Goal: Information Seeking & Learning: Learn about a topic

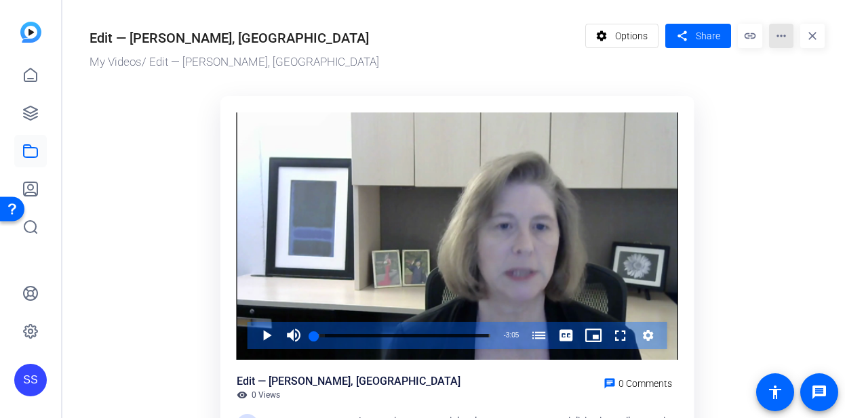
click at [773, 35] on mat-icon "more_horiz" at bounding box center [781, 36] width 24 height 24
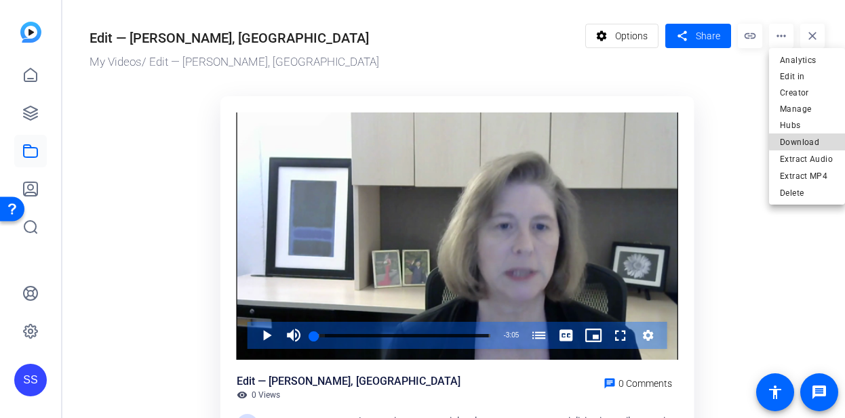
click at [825, 134] on span "Download" at bounding box center [807, 142] width 54 height 16
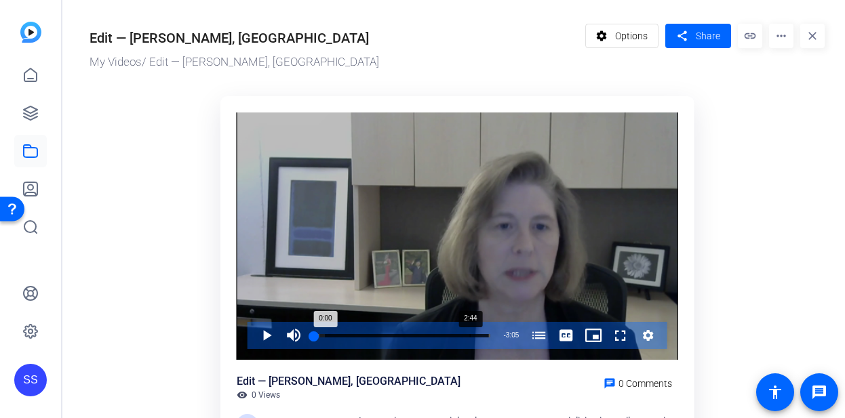
click at [469, 330] on div "Loaded : 5.99% 2:44 0:00 Service Contract Manager (00:04)" at bounding box center [402, 335] width 190 height 27
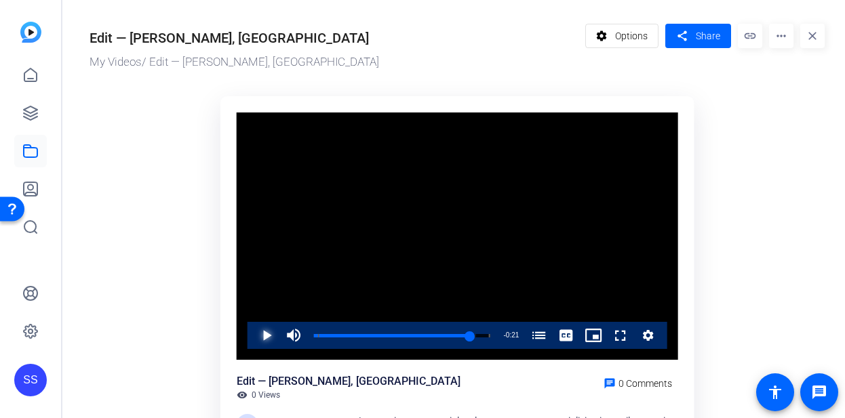
click at [253, 330] on span "Video Player" at bounding box center [253, 335] width 0 height 27
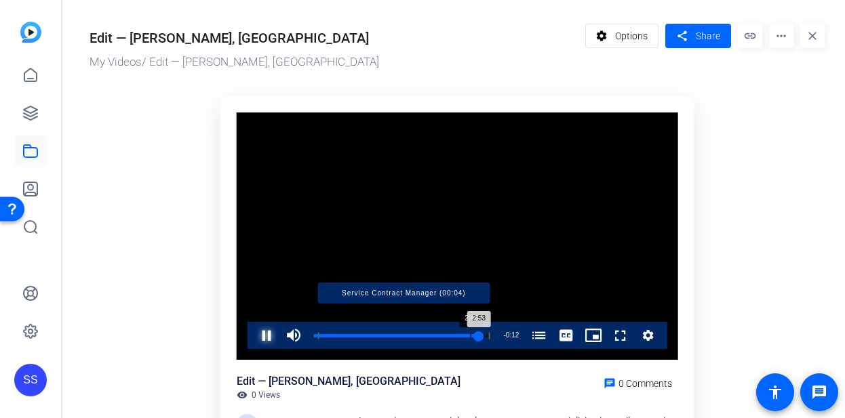
click at [465, 336] on div "Progress Bar" at bounding box center [403, 335] width 172 height 7
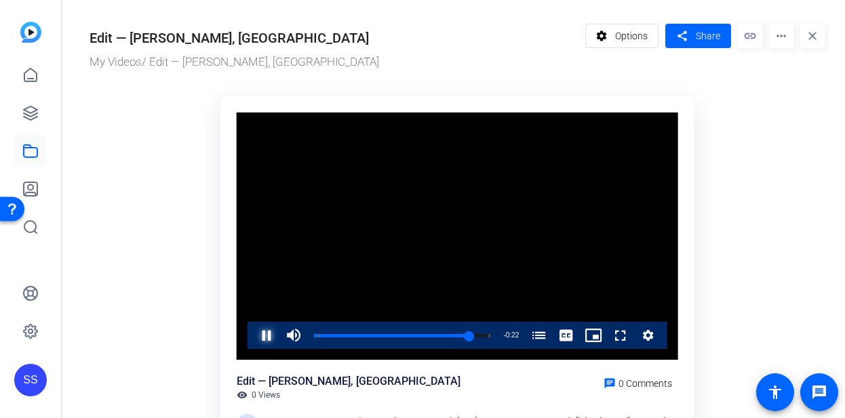
click at [253, 334] on span "Video Player" at bounding box center [253, 335] width 0 height 27
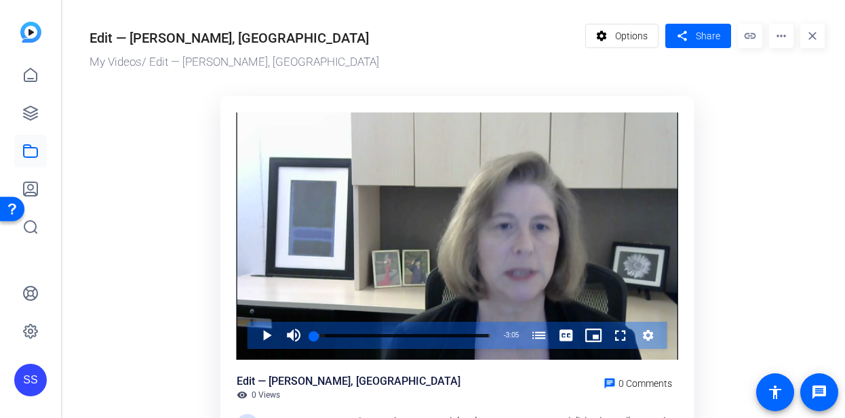
click at [784, 41] on mat-icon "more_horiz" at bounding box center [781, 36] width 24 height 24
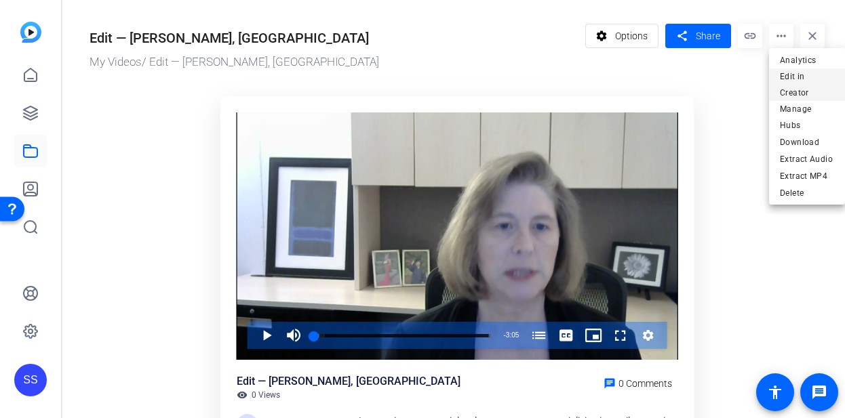
click at [825, 95] on span "Edit in Creator" at bounding box center [807, 85] width 54 height 33
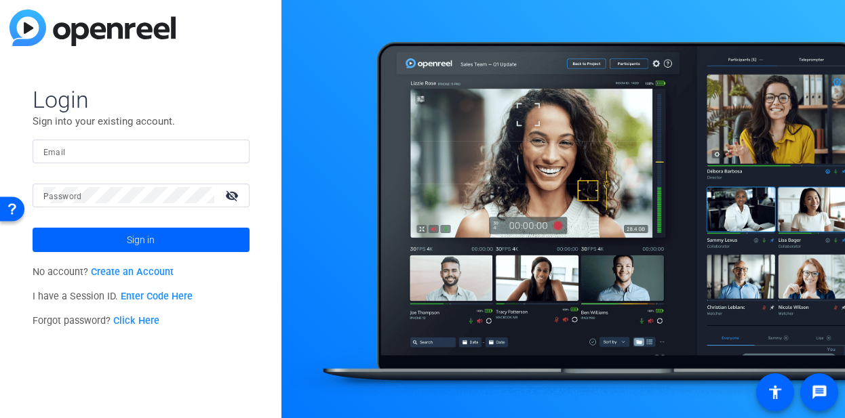
click at [190, 157] on input "Email" at bounding box center [140, 151] width 195 height 16
click at [226, 149] on img at bounding box center [226, 151] width 9 height 16
type input "studiosupport+3@openreel.com"
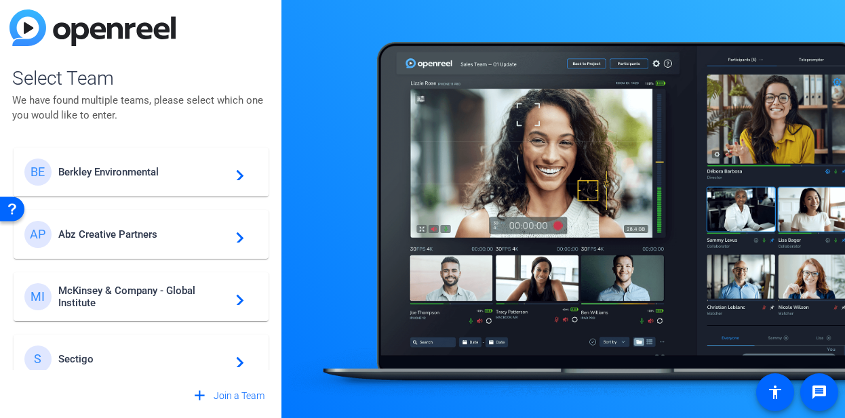
click at [111, 162] on div "BE Berkley Environmental navigate_next" at bounding box center [140, 172] width 233 height 27
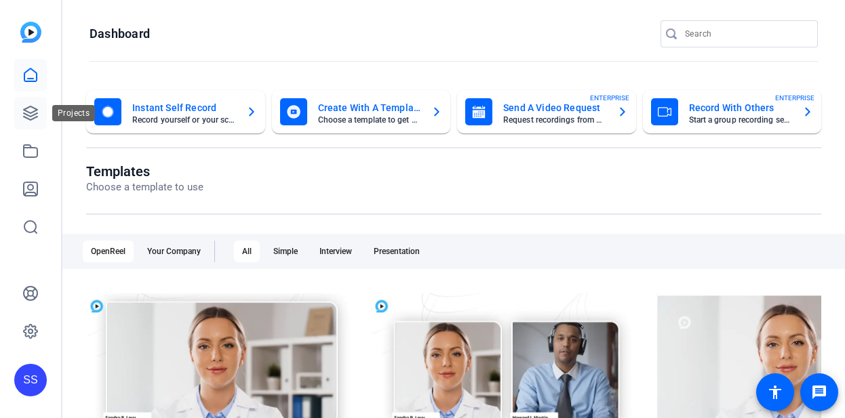
click at [30, 113] on icon at bounding box center [31, 113] width 14 height 14
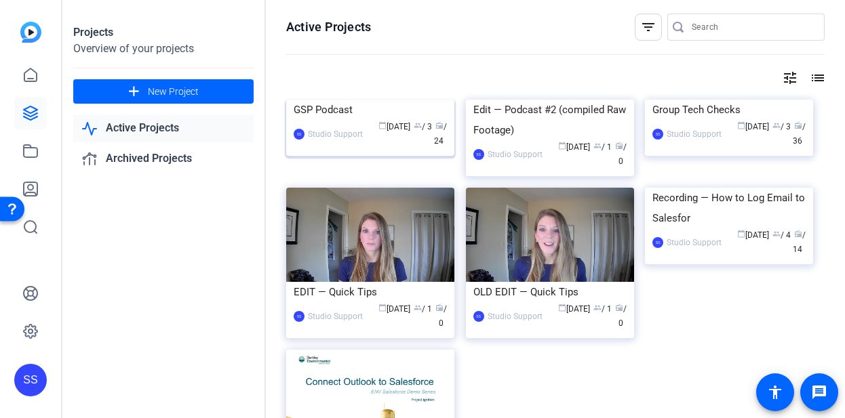
click at [343, 120] on div "GSP Podcast" at bounding box center [370, 110] width 153 height 20
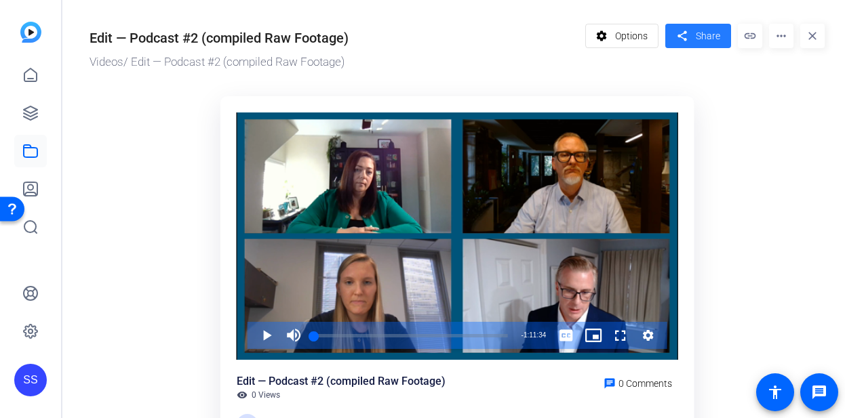
click at [706, 36] on span "Share" at bounding box center [708, 36] width 24 height 14
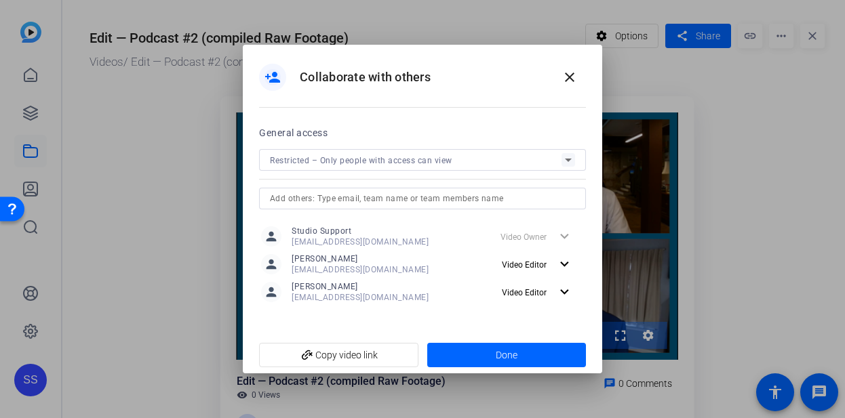
drag, startPoint x: 573, startPoint y: 81, endPoint x: 540, endPoint y: 76, distance: 33.7
click at [573, 81] on mat-icon "close" at bounding box center [570, 77] width 16 height 16
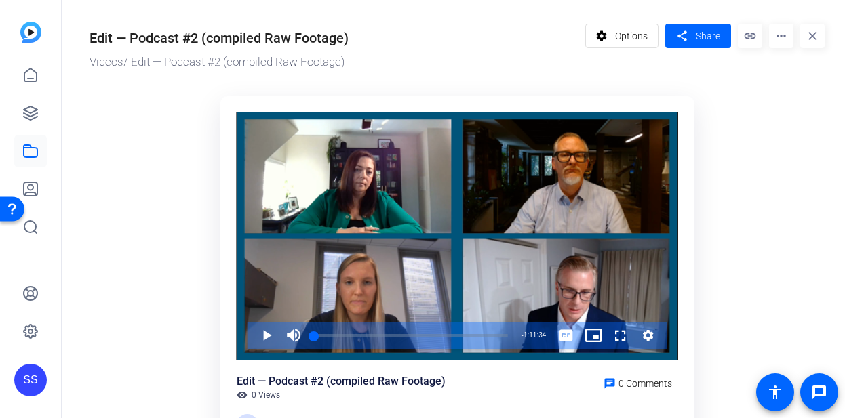
click at [18, 387] on div "SS" at bounding box center [30, 380] width 33 height 33
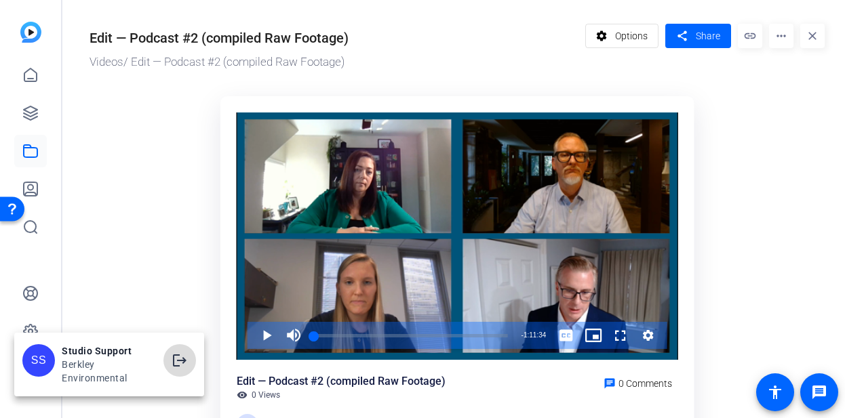
click at [191, 361] on span at bounding box center [179, 361] width 33 height 33
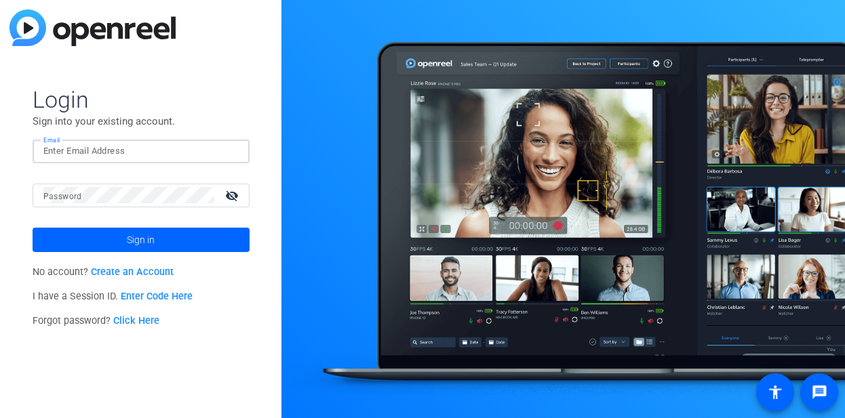
click at [217, 146] on input "Email" at bounding box center [140, 151] width 195 height 16
click at [227, 149] on img at bounding box center [226, 151] width 9 height 16
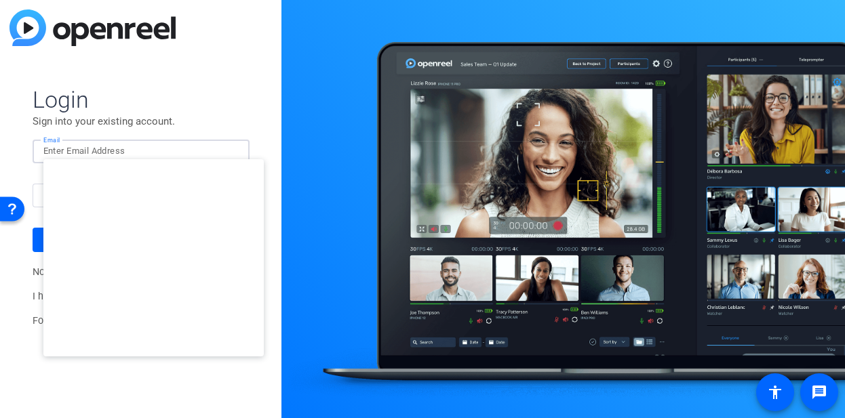
type input "[EMAIL_ADDRESS][DOMAIN_NAME]"
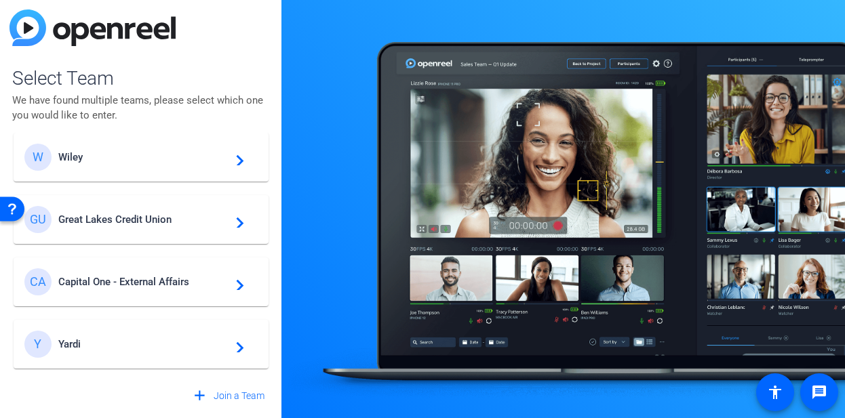
scroll to position [35, 0]
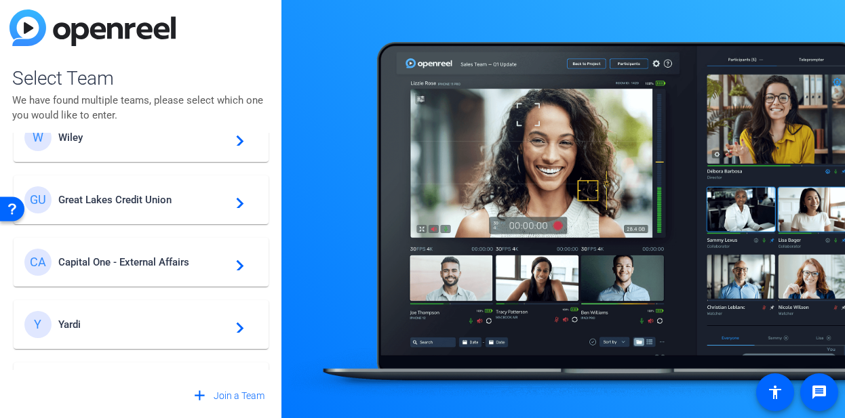
click at [183, 317] on div "Y Yardi navigate_next" at bounding box center [140, 324] width 233 height 27
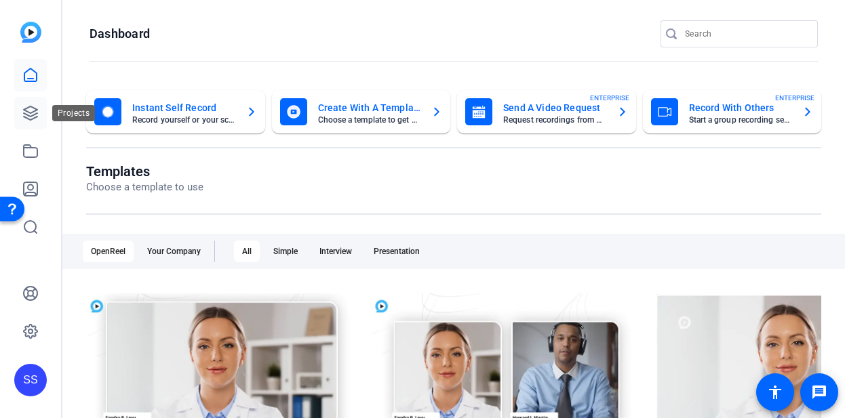
click at [36, 109] on icon at bounding box center [31, 113] width 14 height 14
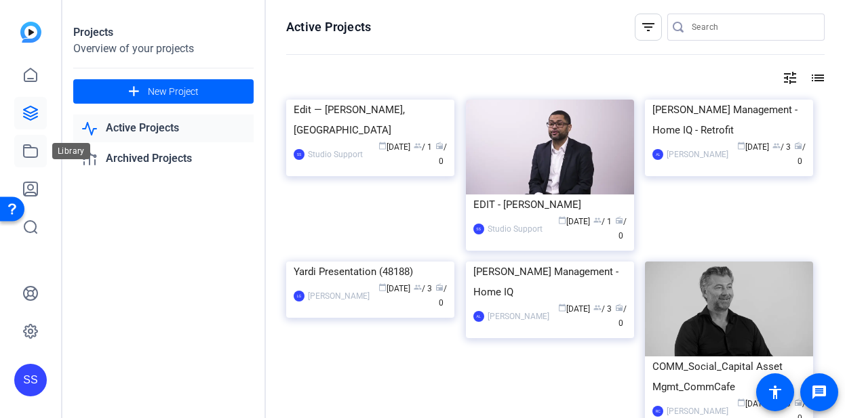
click at [22, 156] on icon at bounding box center [30, 151] width 16 height 16
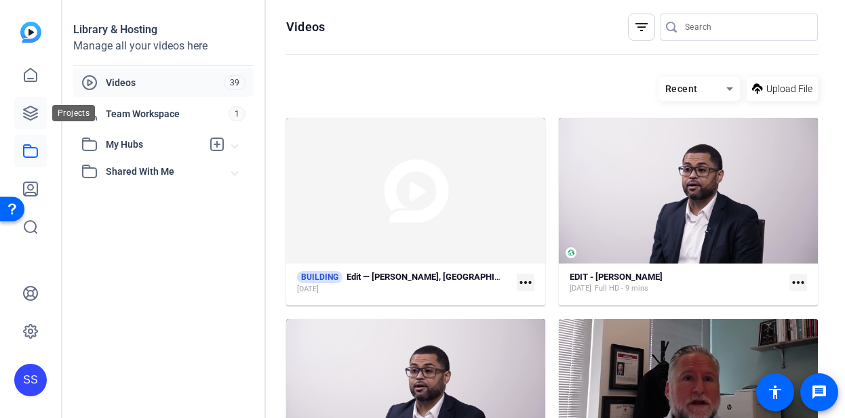
click at [39, 111] on link at bounding box center [30, 113] width 33 height 33
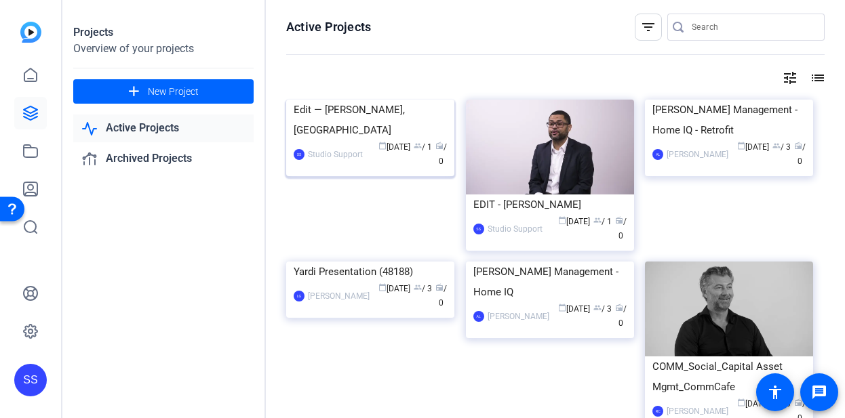
click at [379, 100] on img at bounding box center [370, 100] width 168 height 0
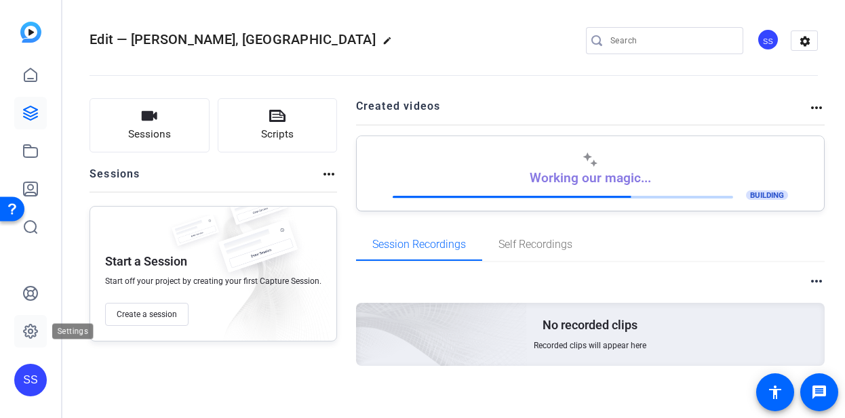
click at [36, 339] on icon at bounding box center [30, 332] width 16 height 16
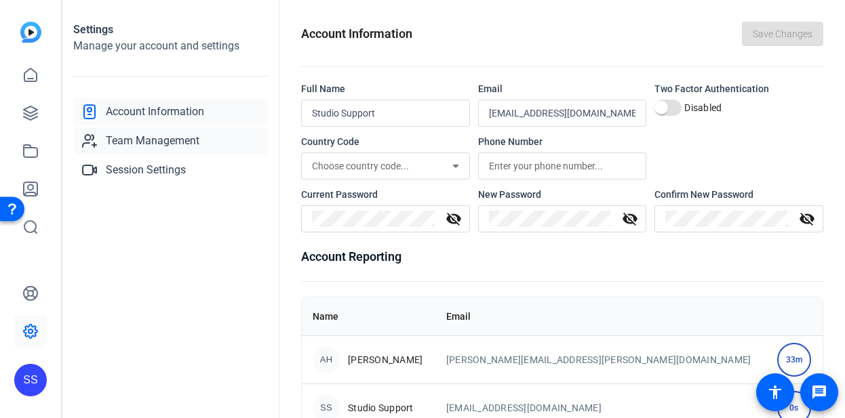
click at [143, 146] on span "Team Management" at bounding box center [153, 141] width 94 height 16
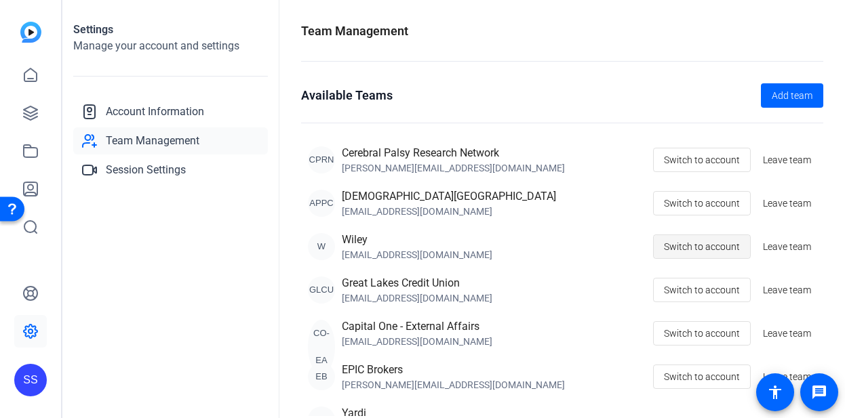
click at [687, 246] on span "Switch to account" at bounding box center [702, 247] width 76 height 26
click at [35, 115] on icon at bounding box center [30, 113] width 16 height 16
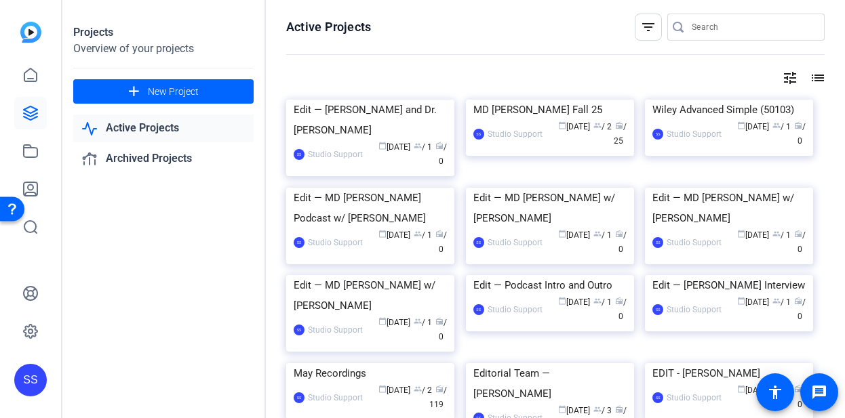
click at [368, 140] on div "Edit — [PERSON_NAME] and Dr. [PERSON_NAME]" at bounding box center [370, 120] width 153 height 41
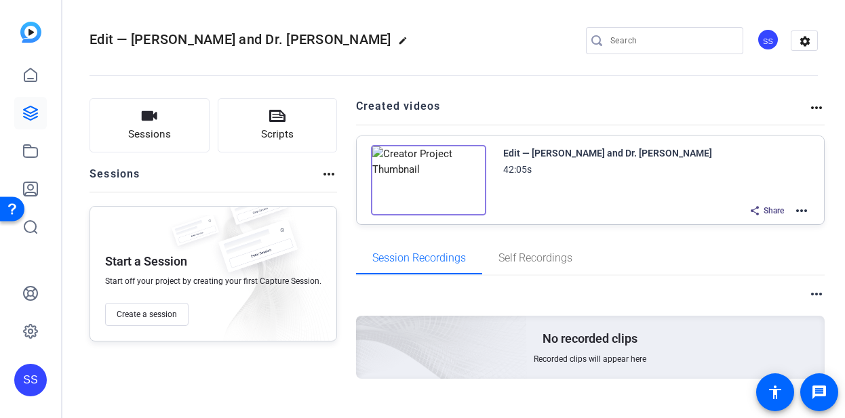
click at [807, 214] on mat-icon "more_horiz" at bounding box center [802, 211] width 16 height 16
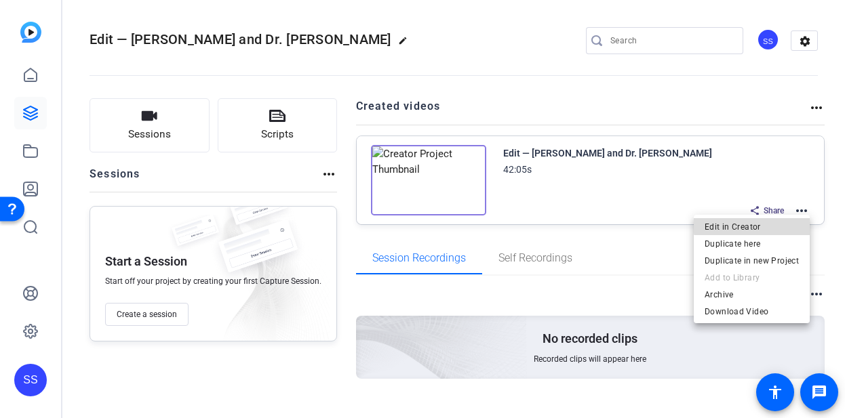
click at [783, 222] on span "Edit in Creator" at bounding box center [752, 227] width 94 height 16
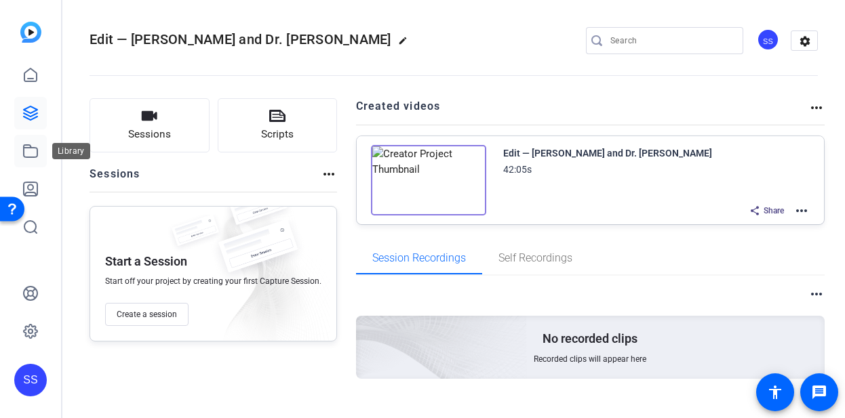
click at [41, 156] on link at bounding box center [30, 151] width 33 height 33
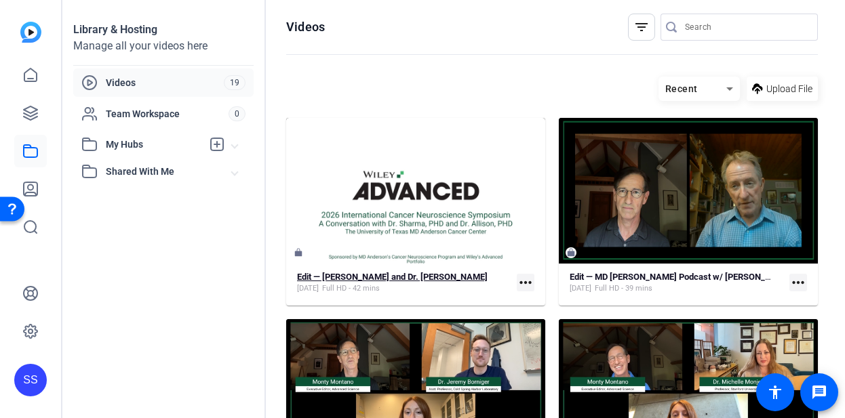
click at [444, 276] on strong "Edit — [PERSON_NAME] and Dr. [PERSON_NAME]" at bounding box center [392, 277] width 191 height 10
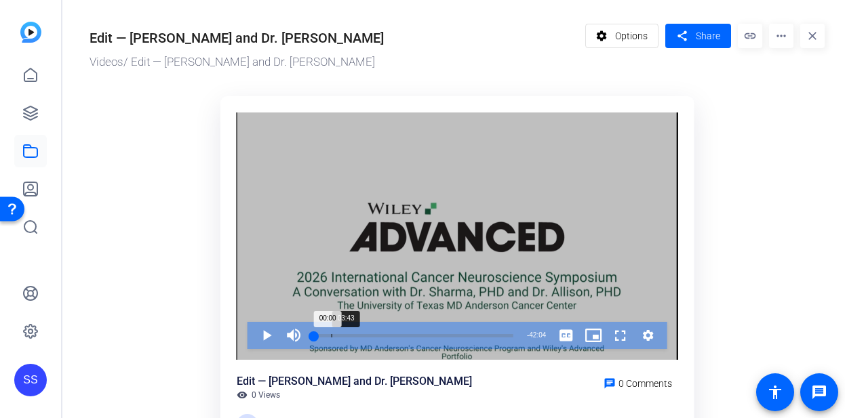
click at [331, 340] on div "Progress Bar" at bounding box center [413, 345] width 199 height 11
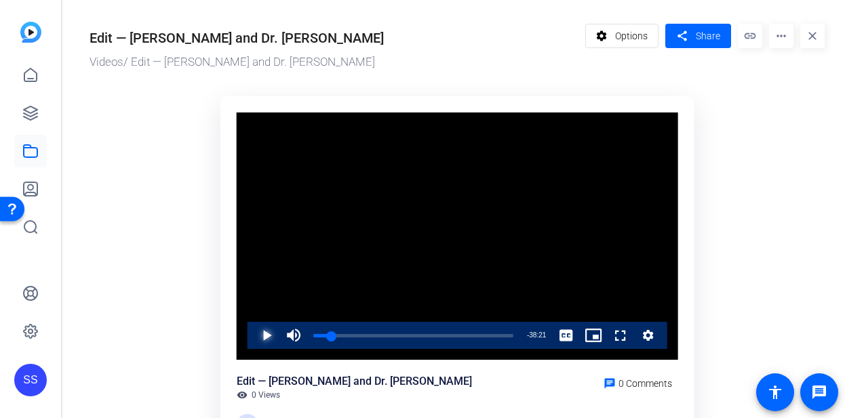
click at [253, 333] on span "Video Player" at bounding box center [253, 335] width 0 height 27
click at [317, 336] on div "00:42" at bounding box center [317, 335] width 1 height 3
click at [320, 335] on div "01:25" at bounding box center [317, 335] width 7 height 3
click at [253, 335] on span "Video Player" at bounding box center [253, 335] width 0 height 27
click at [38, 332] on icon at bounding box center [30, 332] width 16 height 16
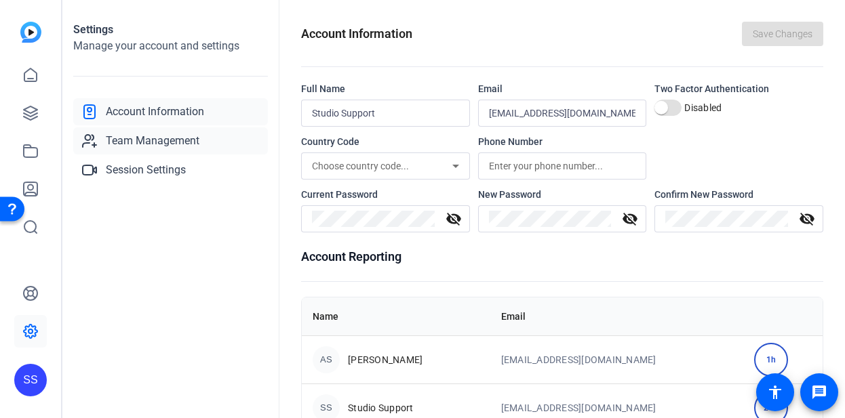
click at [182, 139] on span "Team Management" at bounding box center [153, 141] width 94 height 16
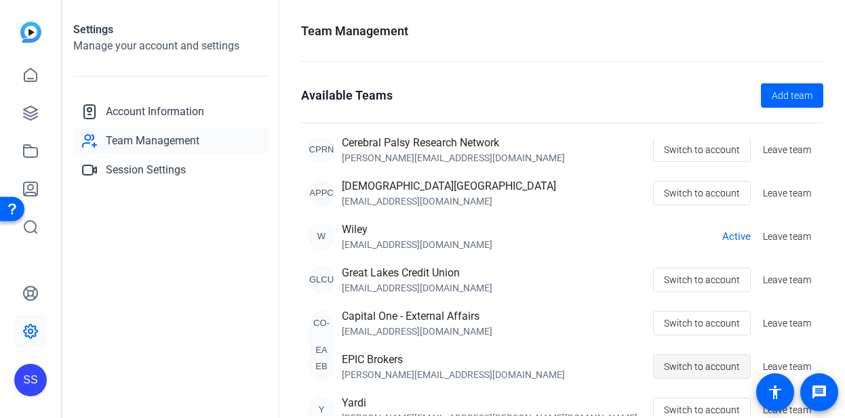
scroll to position [71, 0]
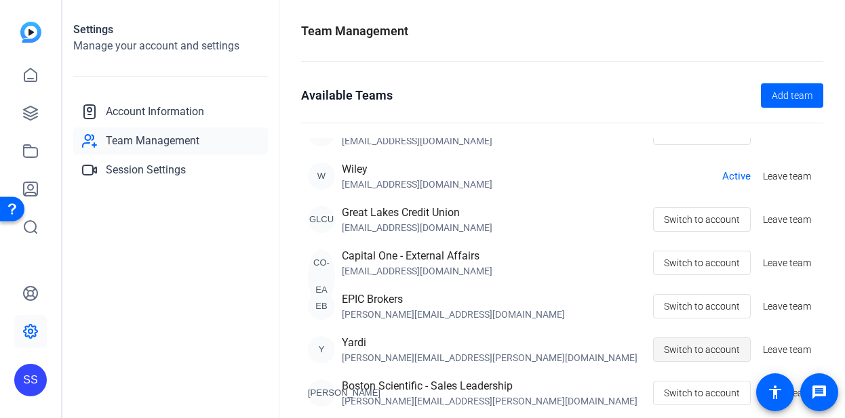
click at [712, 350] on span "Switch to account" at bounding box center [702, 350] width 76 height 26
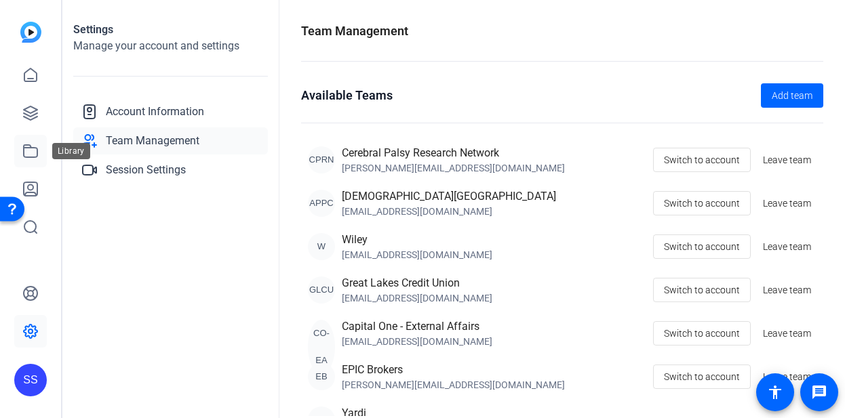
click at [42, 158] on link at bounding box center [30, 151] width 33 height 33
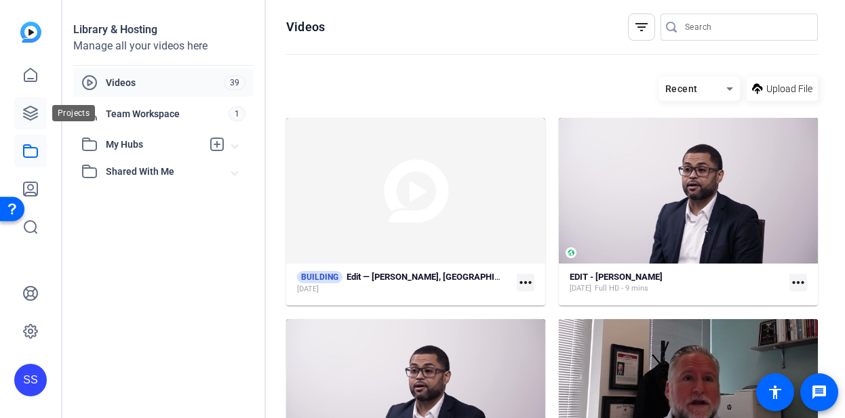
click at [28, 113] on icon at bounding box center [31, 113] width 14 height 14
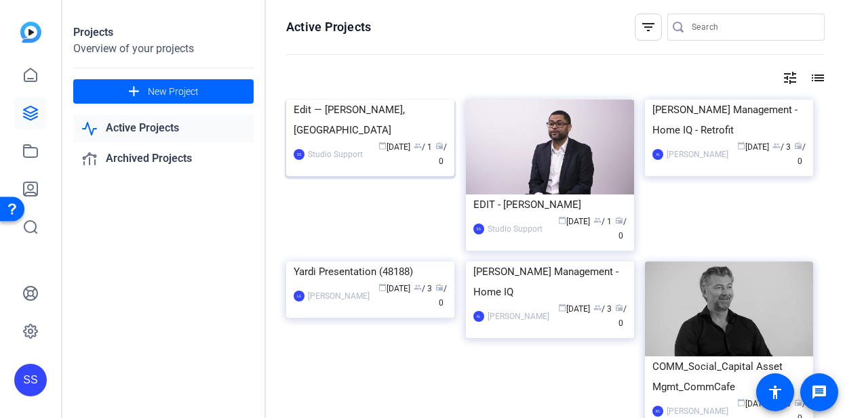
click at [427, 100] on img at bounding box center [370, 100] width 168 height 0
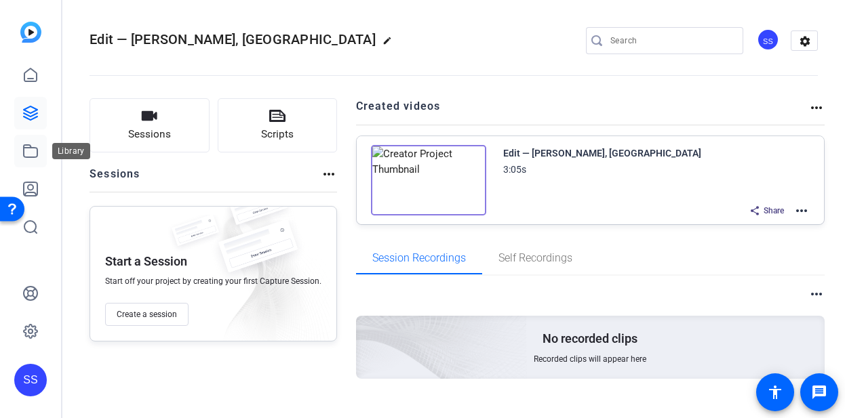
click at [44, 145] on link at bounding box center [30, 151] width 33 height 33
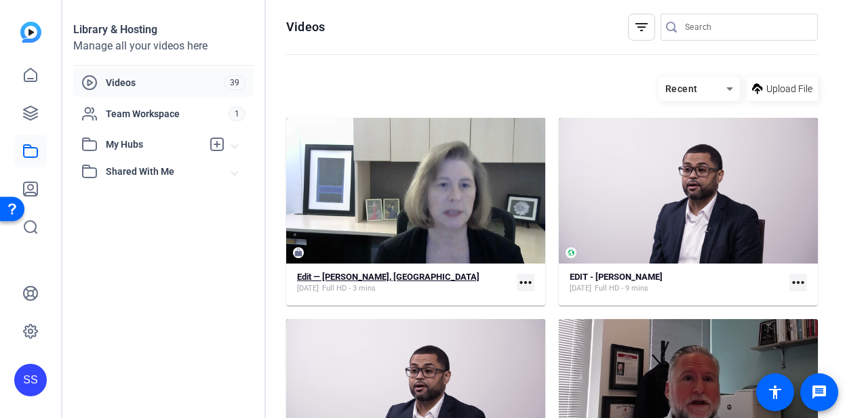
click at [423, 279] on div "Edit — [PERSON_NAME], [GEOGRAPHIC_DATA] [DATE] Full HD - 3 mins" at bounding box center [404, 283] width 214 height 22
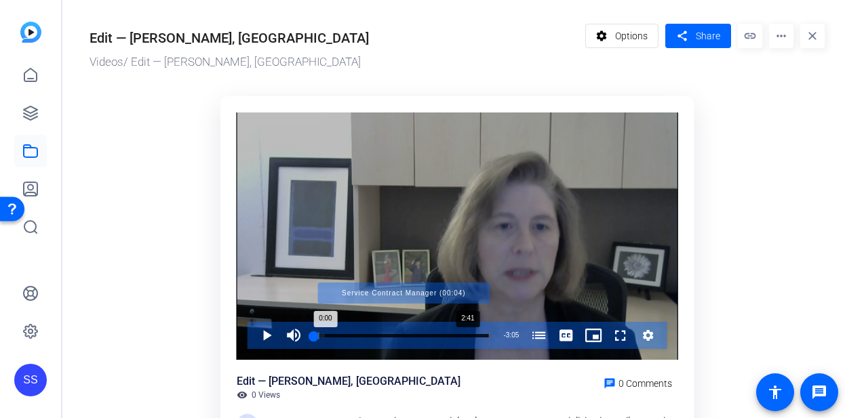
click at [467, 335] on div "Progress Bar" at bounding box center [403, 335] width 172 height 7
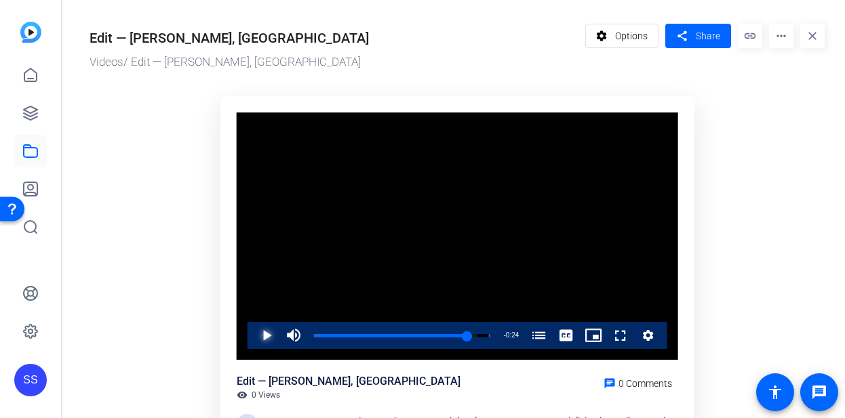
click at [253, 336] on span "Video Player" at bounding box center [253, 335] width 0 height 27
drag, startPoint x: 265, startPoint y: 328, endPoint x: 262, endPoint y: 338, distance: 10.5
click at [253, 336] on span "Video Player" at bounding box center [253, 335] width 0 height 27
click at [462, 333] on div "Loaded : 100.00% 2:36 2:44 Service Contract Manager (00:04)" at bounding box center [402, 335] width 190 height 27
click at [253, 334] on span "Video Player" at bounding box center [253, 335] width 0 height 27
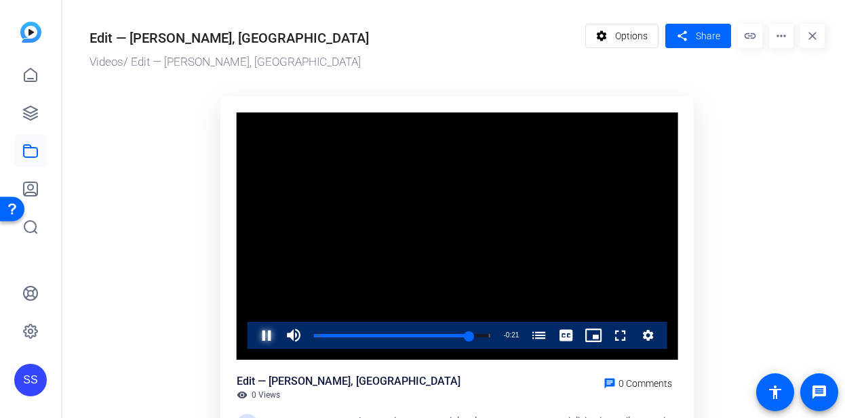
click at [253, 344] on span "Video Player" at bounding box center [253, 335] width 0 height 27
click at [24, 115] on icon at bounding box center [30, 113] width 16 height 16
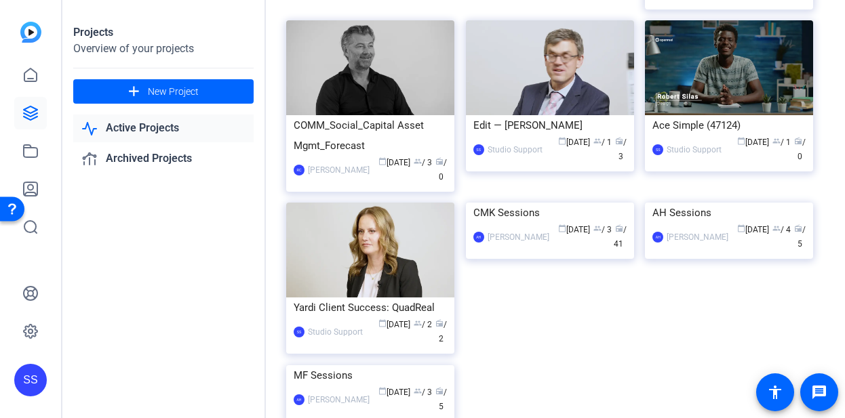
scroll to position [534, 0]
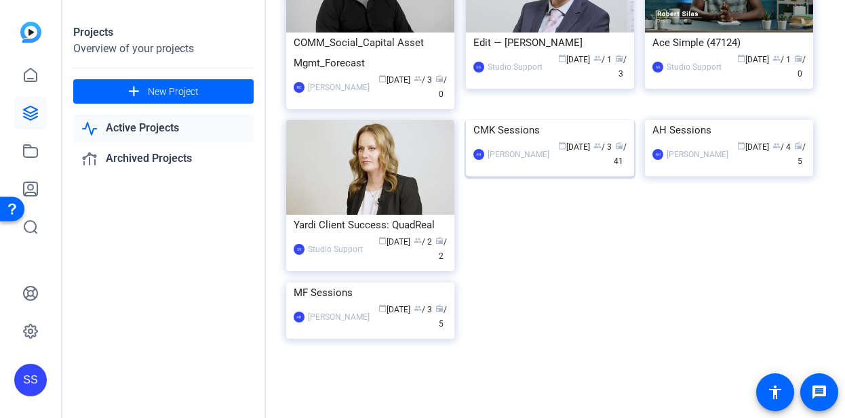
click at [541, 140] on div "CMK Sessions" at bounding box center [549, 130] width 153 height 20
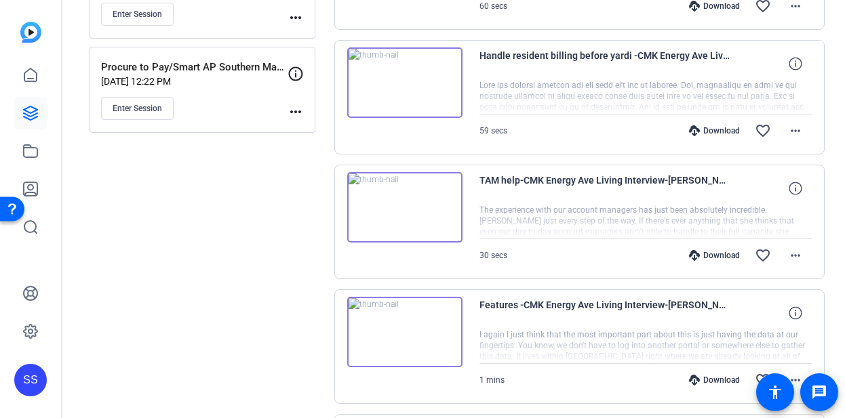
scroll to position [1203, 0]
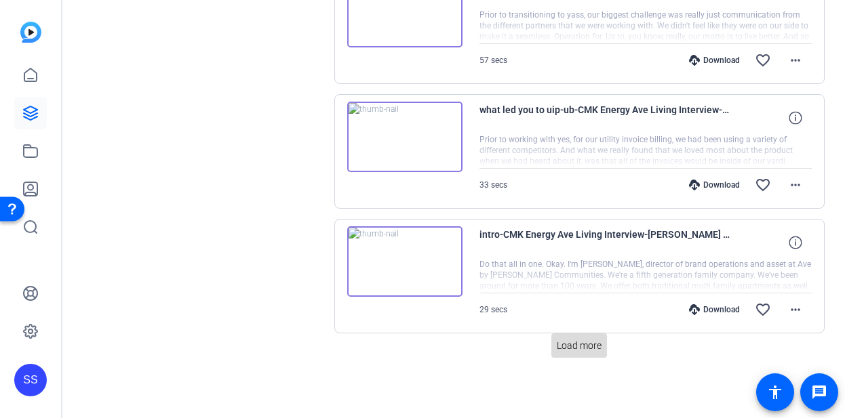
click at [579, 343] on span "Load more" at bounding box center [579, 346] width 45 height 14
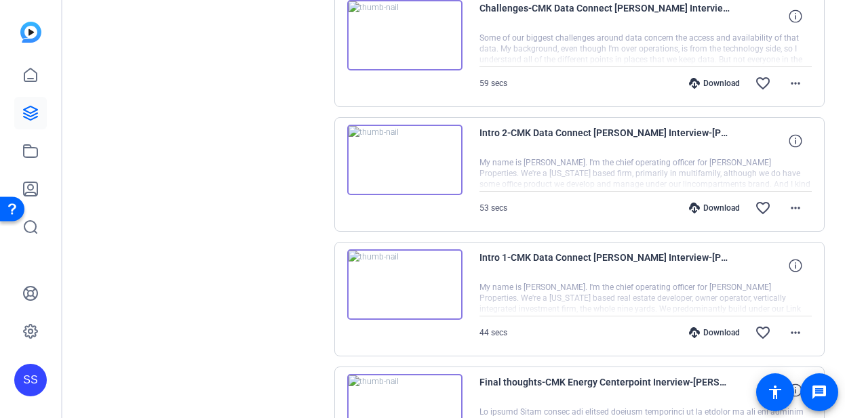
scroll to position [2450, 0]
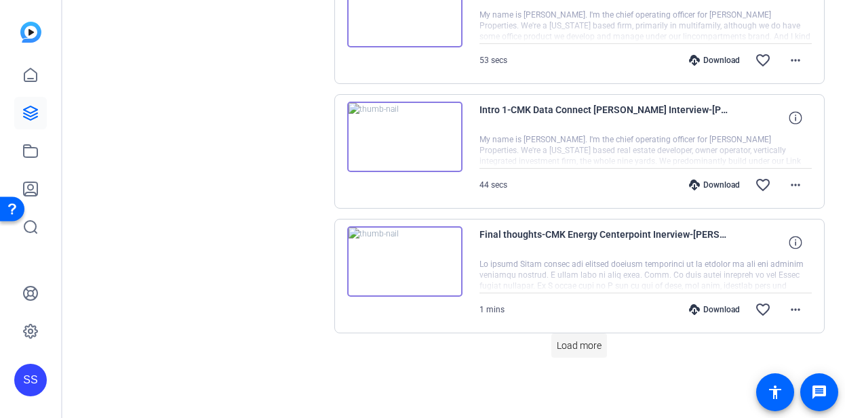
click at [587, 339] on span "Load more" at bounding box center [579, 346] width 45 height 14
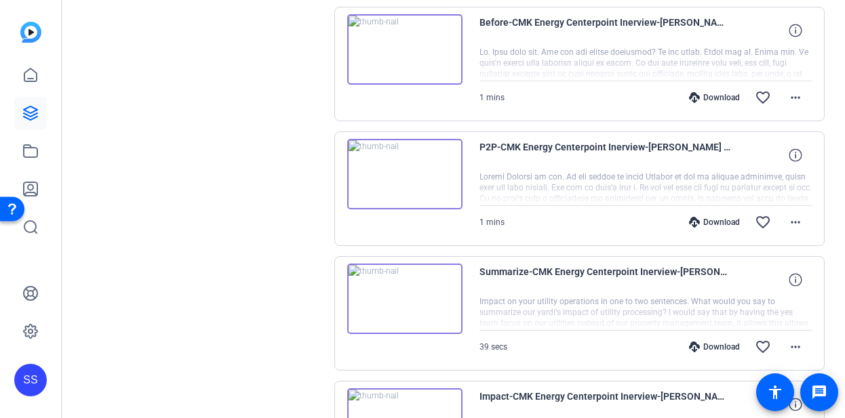
scroll to position [3698, 0]
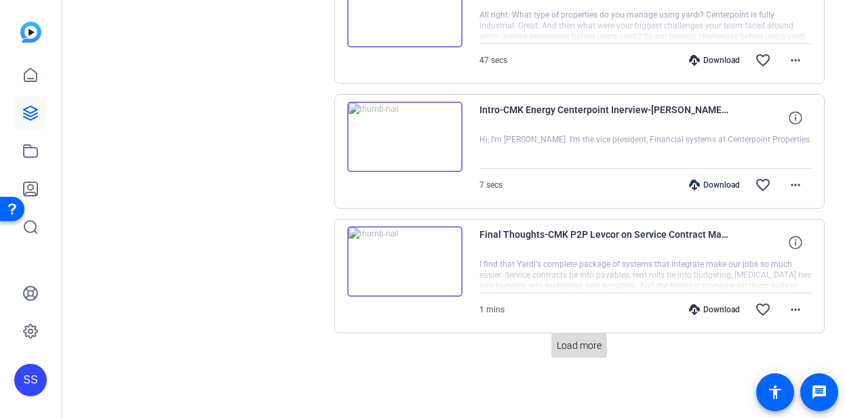
click at [600, 346] on span "Load more" at bounding box center [579, 346] width 45 height 14
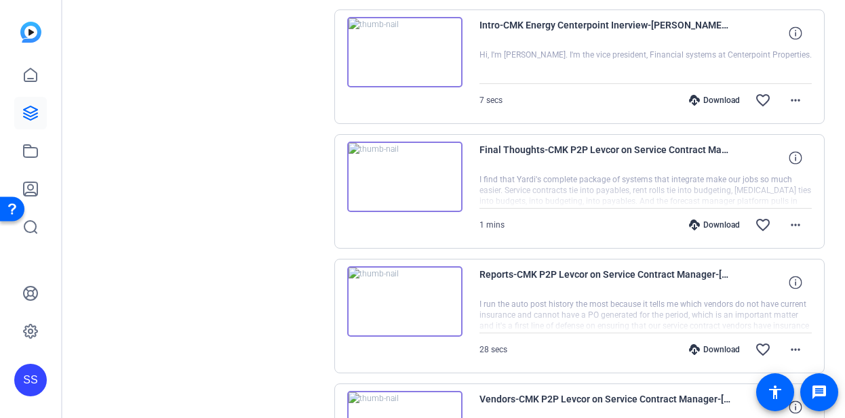
scroll to position [3784, 0]
click at [395, 162] on img at bounding box center [404, 176] width 115 height 71
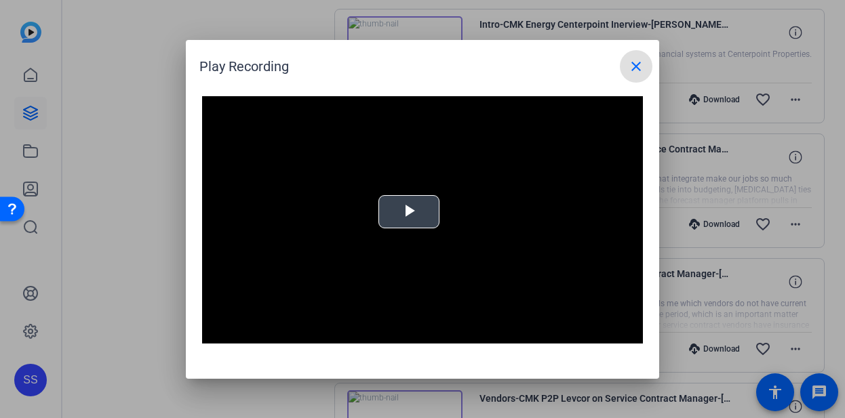
click at [394, 208] on div "Video Player is loading. Play Video Play Mute Current Time 0:00 / Duration -:- …" at bounding box center [422, 220] width 441 height 248
click at [632, 69] on mat-icon "close" at bounding box center [636, 66] width 16 height 16
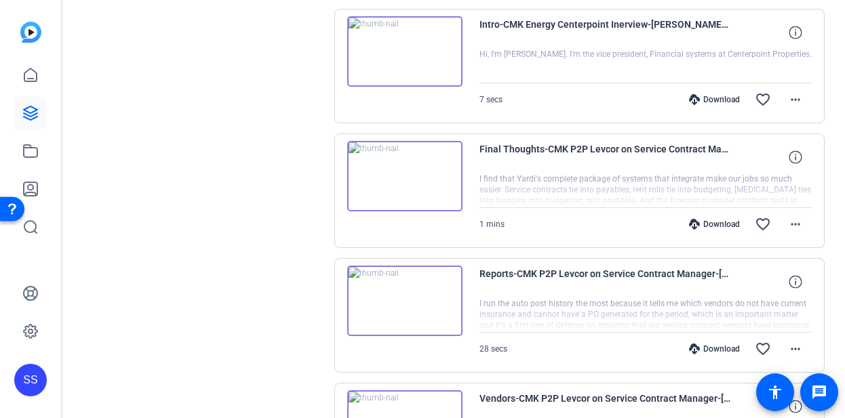
drag, startPoint x: 315, startPoint y: 52, endPoint x: 300, endPoint y: 50, distance: 15.7
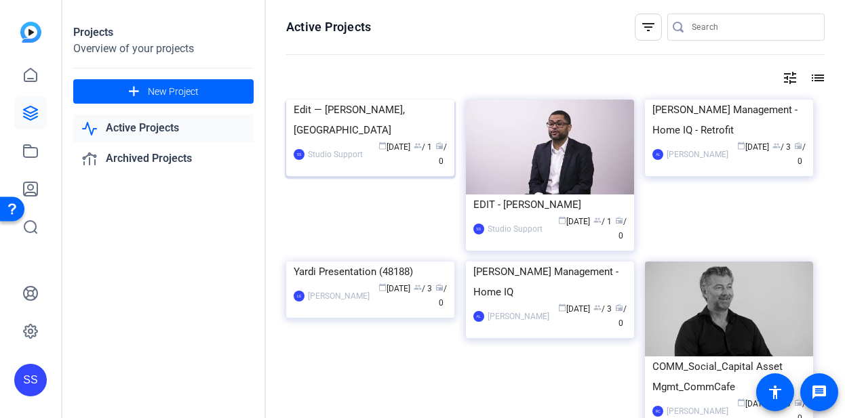
click at [439, 140] on div "Edit — [PERSON_NAME], [GEOGRAPHIC_DATA]" at bounding box center [370, 120] width 153 height 41
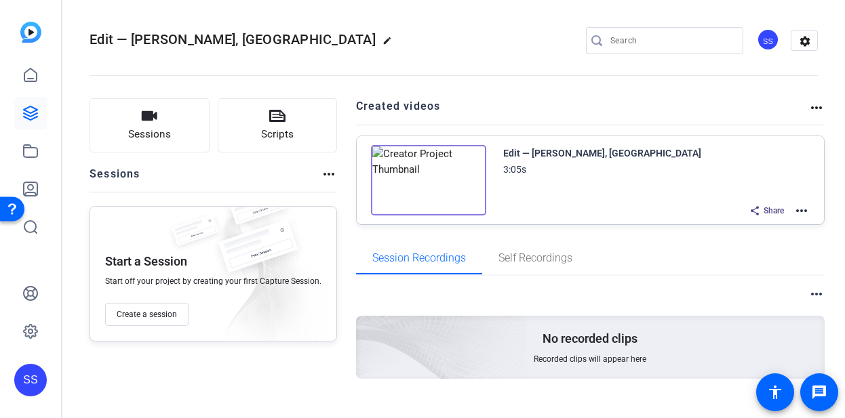
click at [803, 208] on mat-icon "more_horiz" at bounding box center [802, 211] width 16 height 16
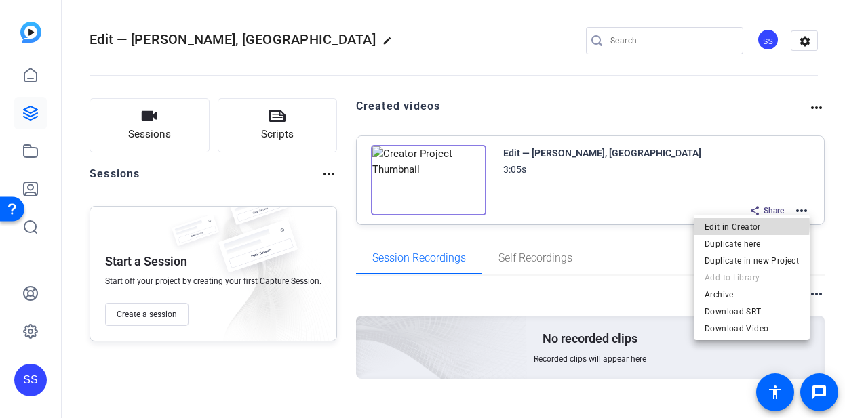
click at [737, 224] on span "Edit in Creator" at bounding box center [752, 227] width 94 height 16
